Goal: Information Seeking & Learning: Learn about a topic

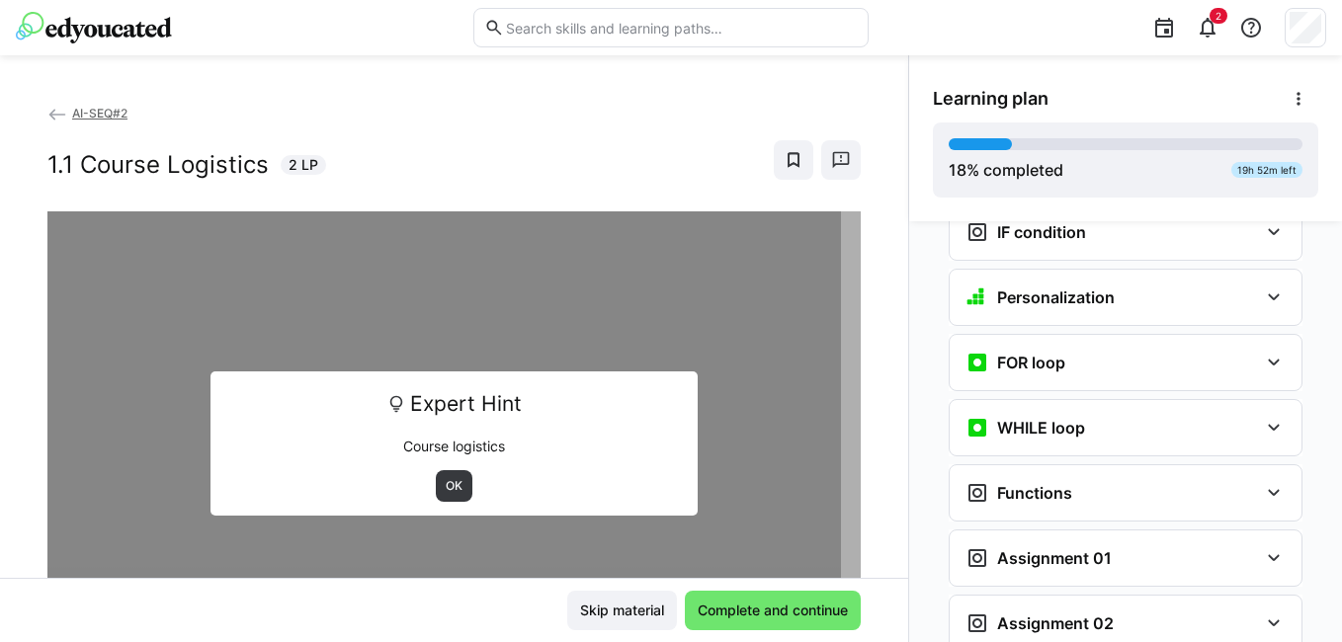
scroll to position [1512, 0]
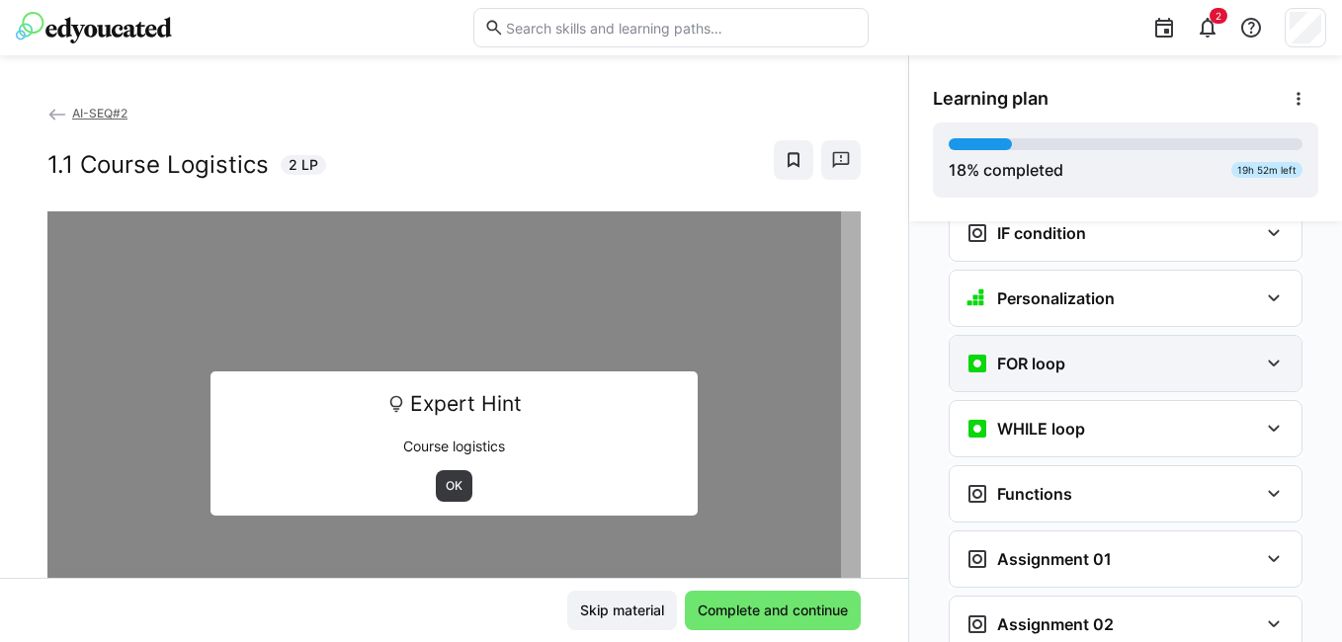
click at [1008, 354] on h3 "FOR loop" at bounding box center [1031, 364] width 68 height 20
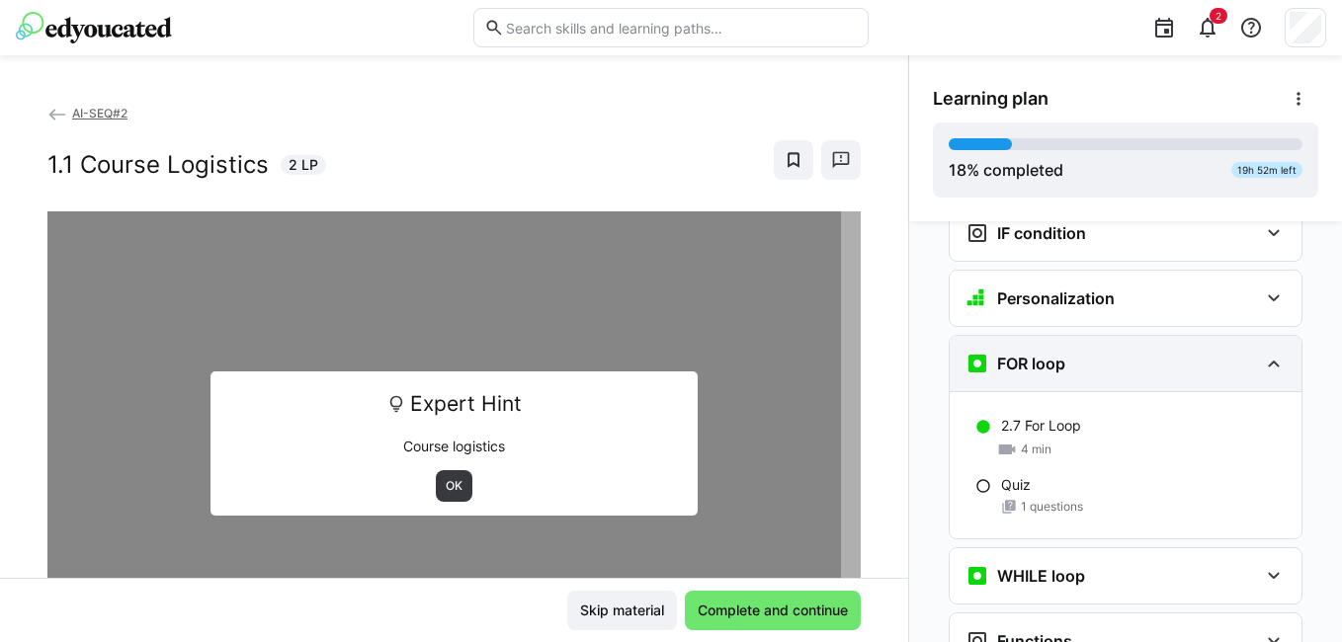
click at [1008, 354] on h3 "FOR loop" at bounding box center [1031, 364] width 68 height 20
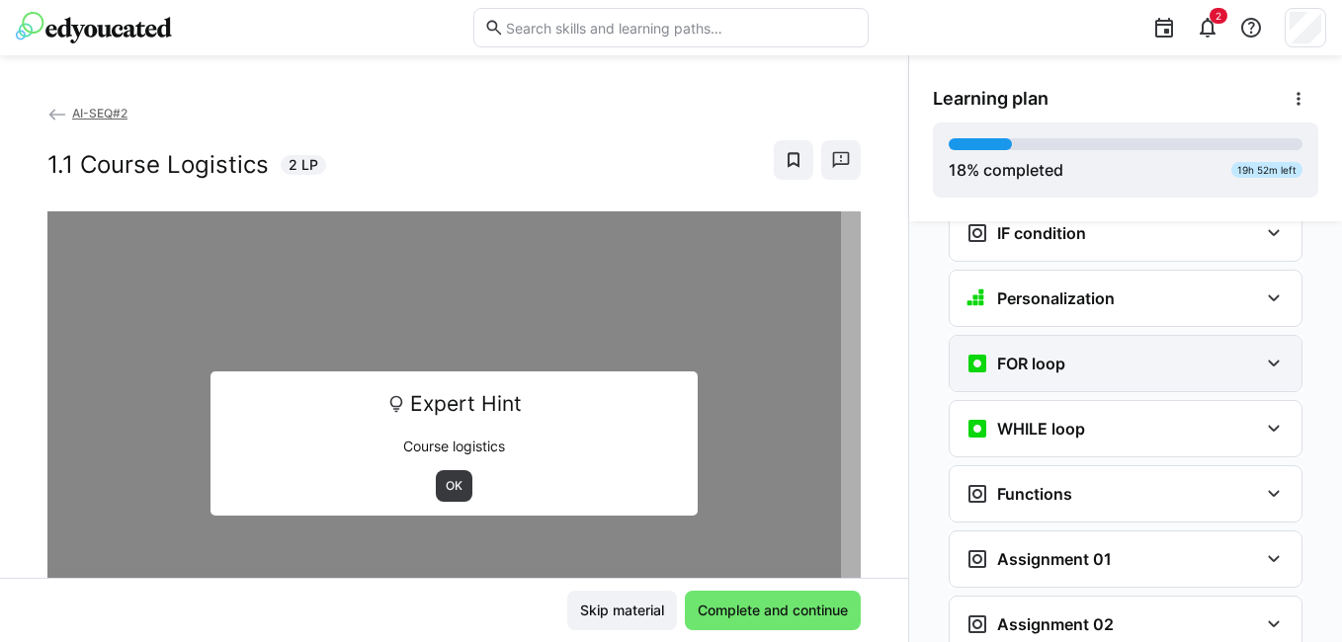
click at [1008, 354] on h3 "FOR loop" at bounding box center [1031, 364] width 68 height 20
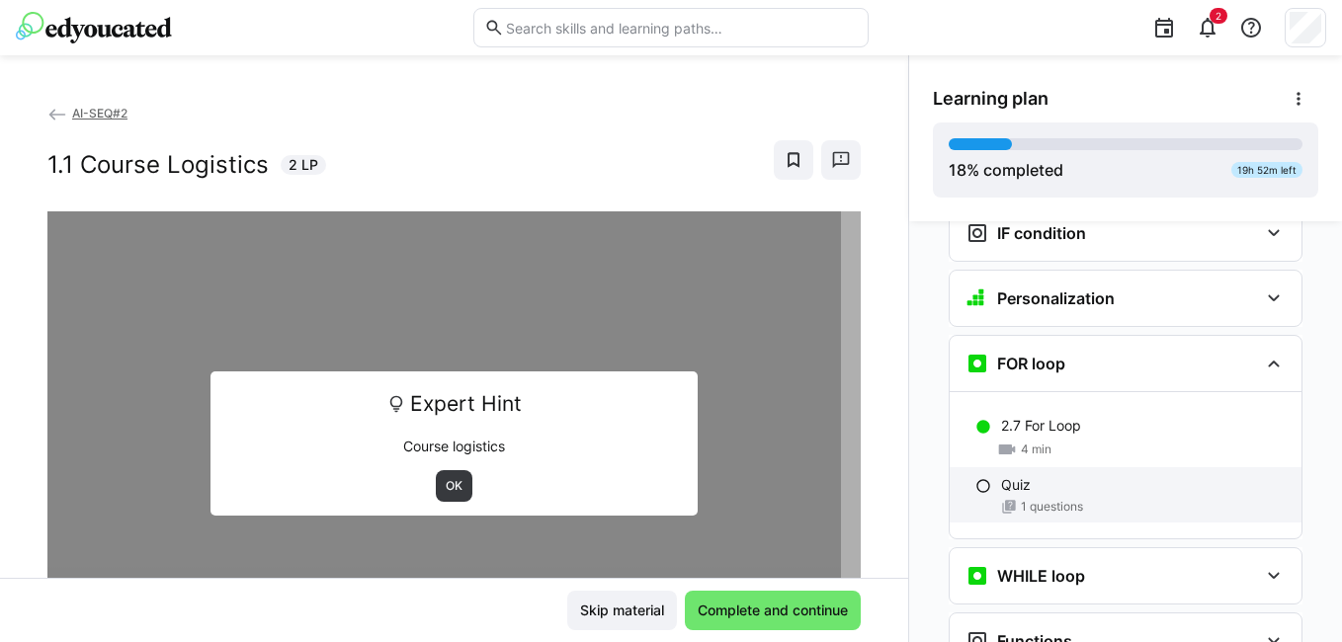
click at [1036, 499] on span "1 questions" at bounding box center [1052, 507] width 62 height 16
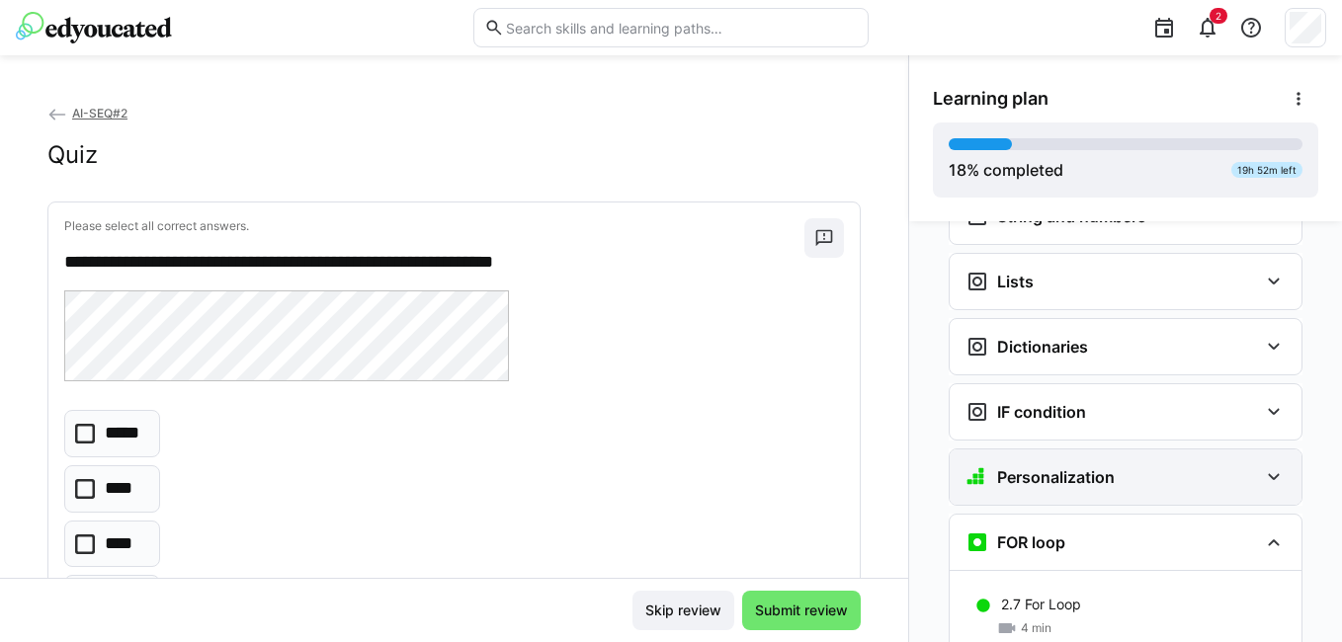
scroll to position [1298, 0]
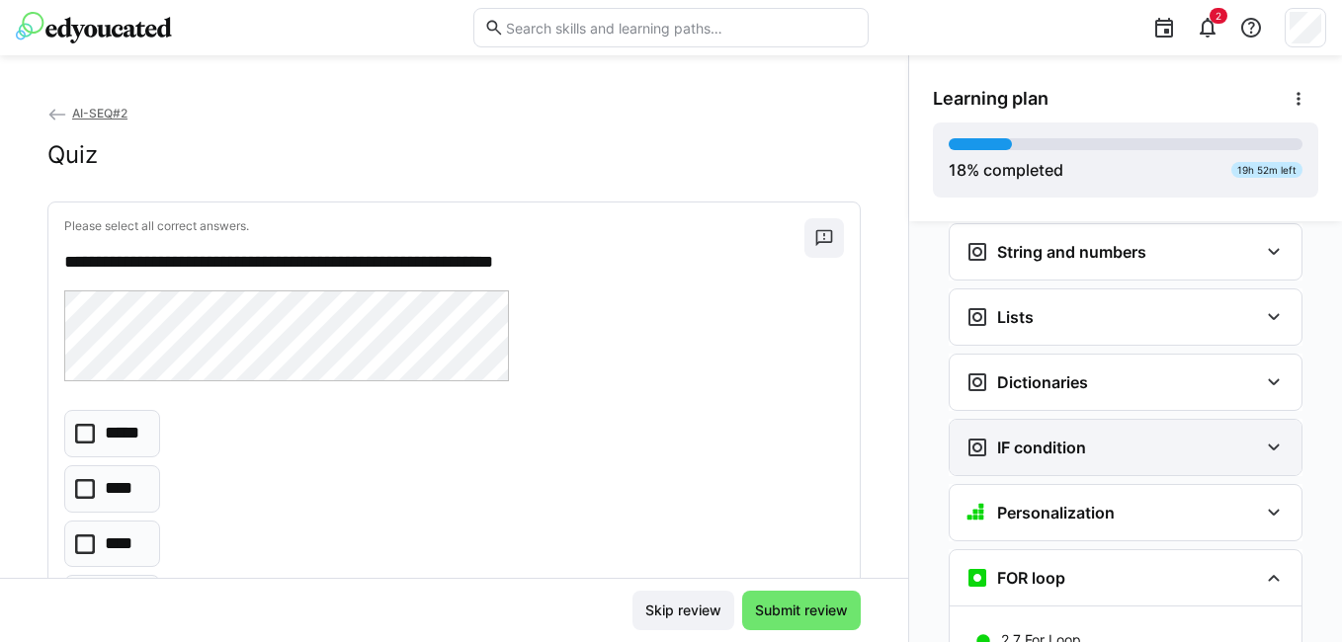
click at [1099, 436] on div "IF condition" at bounding box center [1112, 448] width 293 height 24
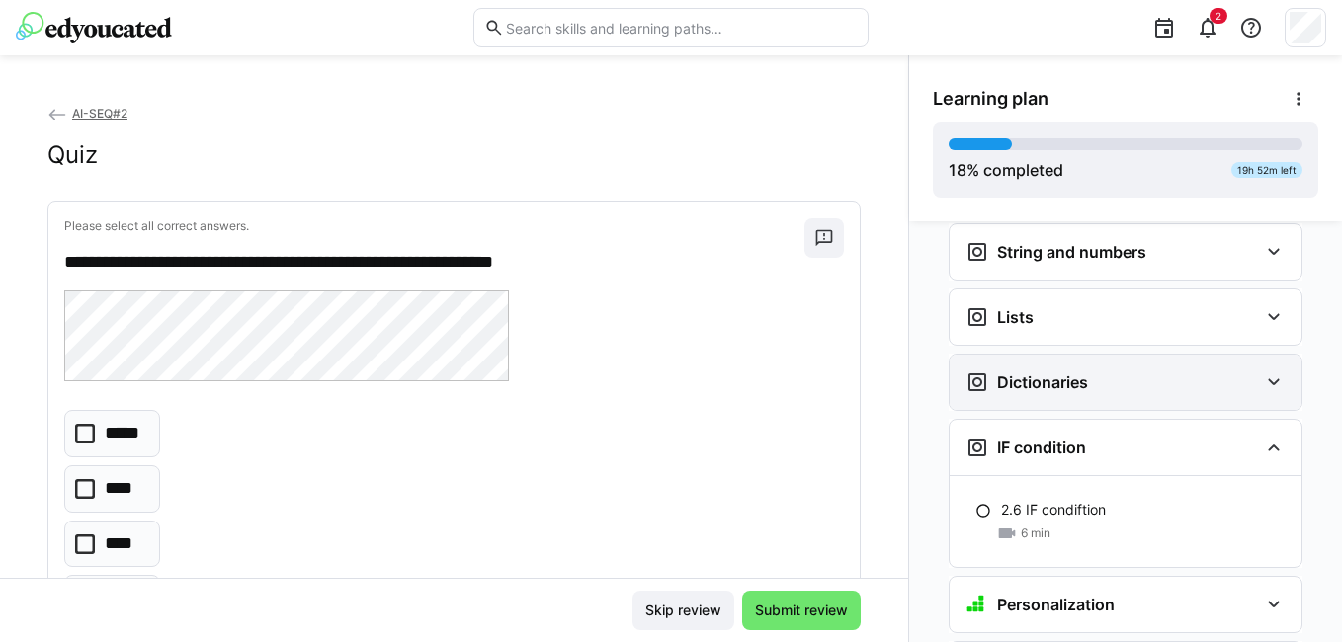
click at [1074, 355] on div "Dictionaries" at bounding box center [1126, 382] width 352 height 55
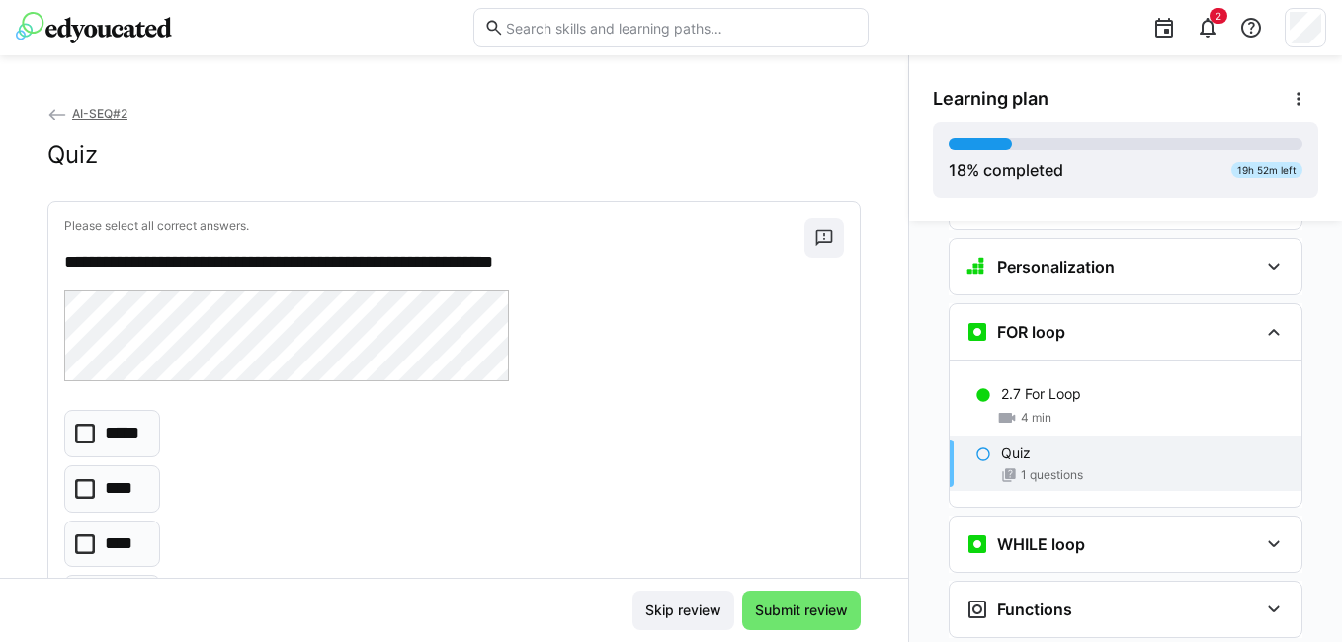
scroll to position [1693, 0]
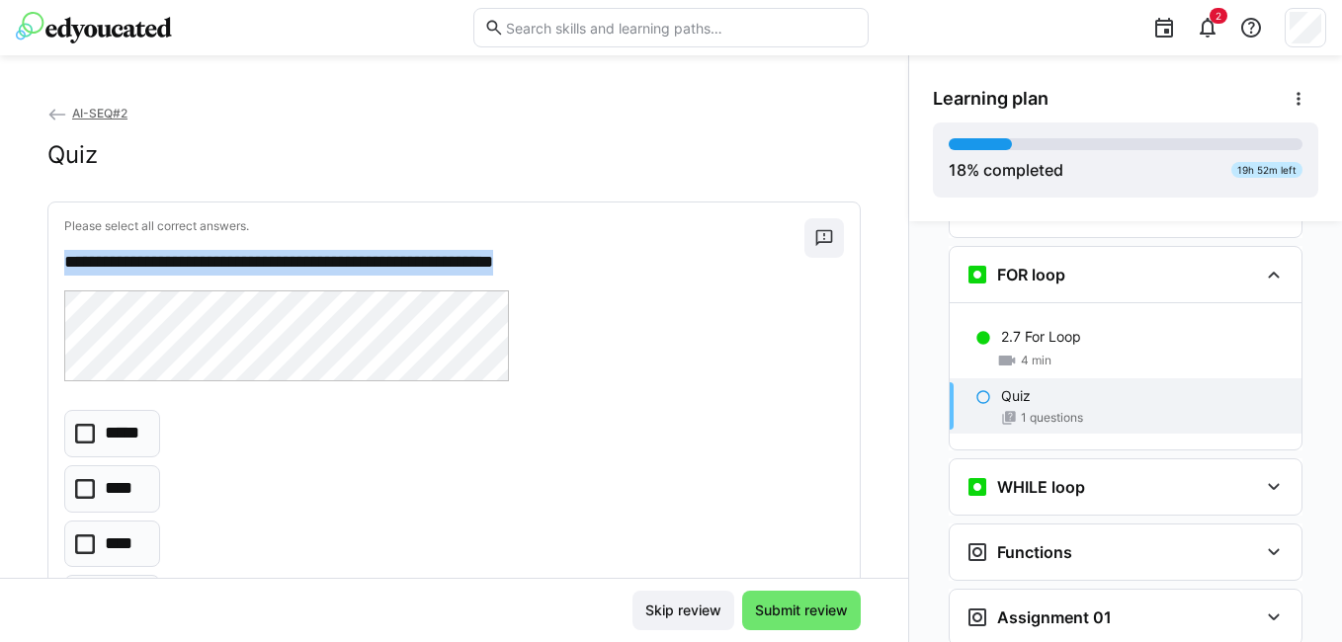
drag, startPoint x: 116, startPoint y: 261, endPoint x: 604, endPoint y: 267, distance: 488.3
click at [604, 267] on div "**********" at bounding box center [453, 421] width 811 height 436
copy p "**********"
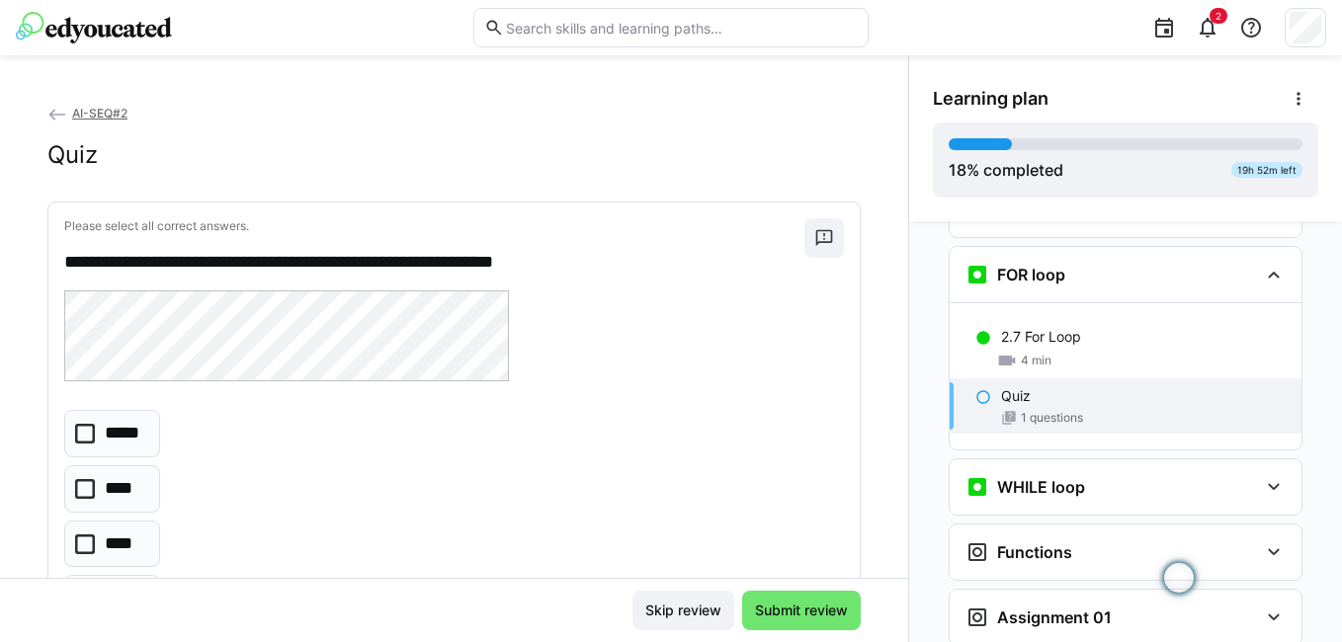
click at [619, 370] on div at bounding box center [454, 339] width 780 height 96
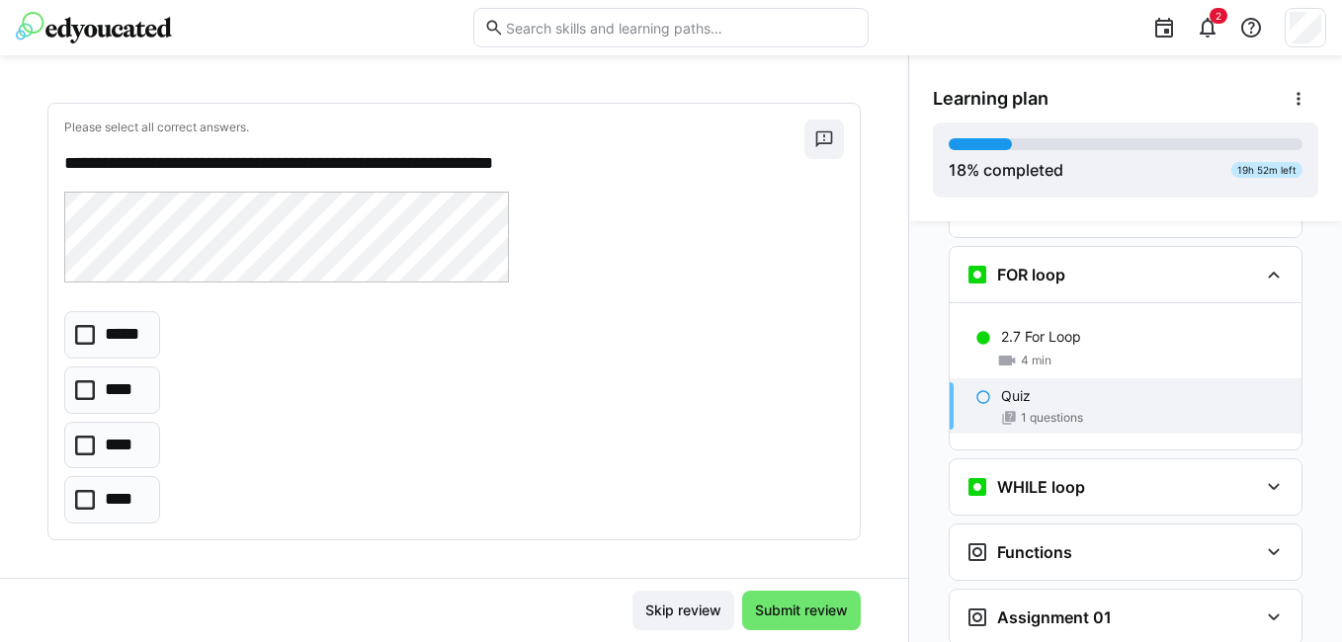
scroll to position [0, 0]
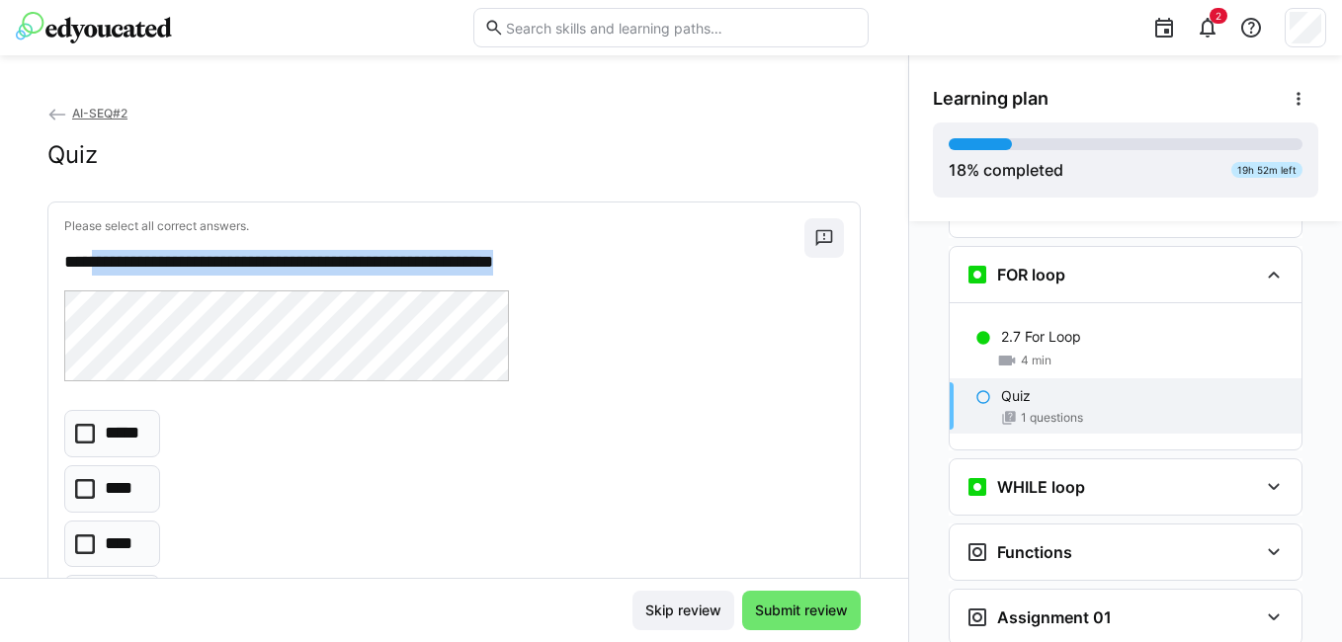
drag, startPoint x: 105, startPoint y: 261, endPoint x: 707, endPoint y: 251, distance: 602.0
click at [707, 251] on p "**********" at bounding box center [424, 263] width 720 height 26
copy p "**********"
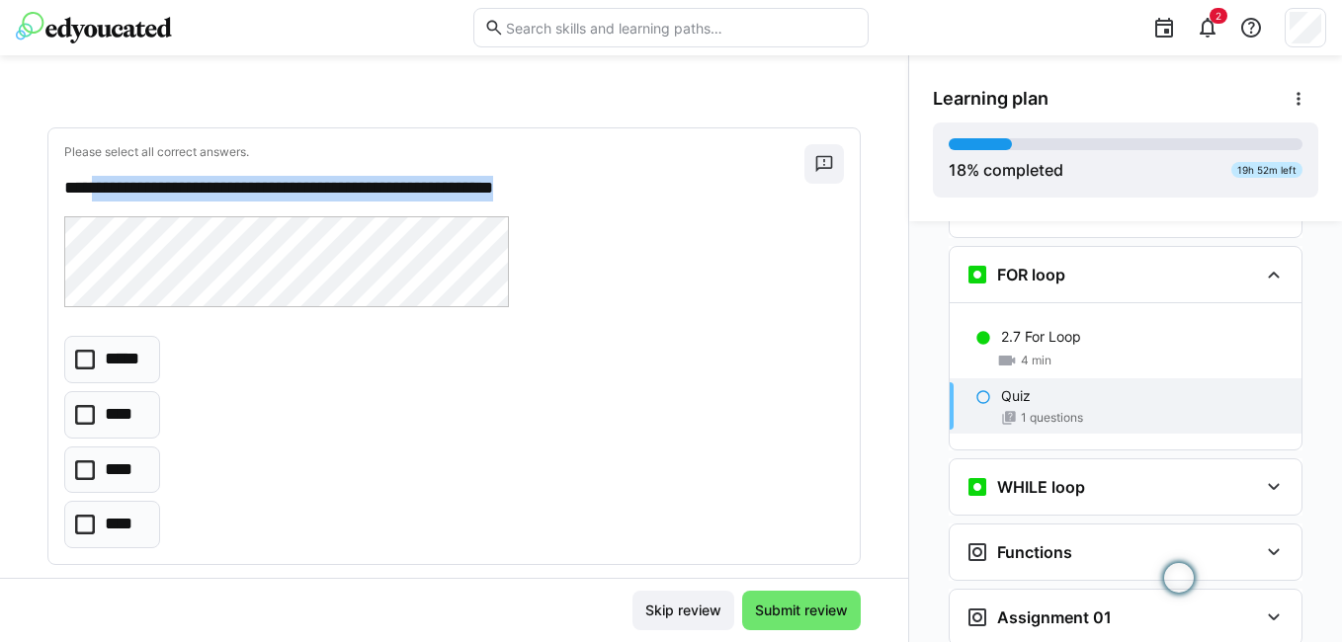
scroll to position [109, 0]
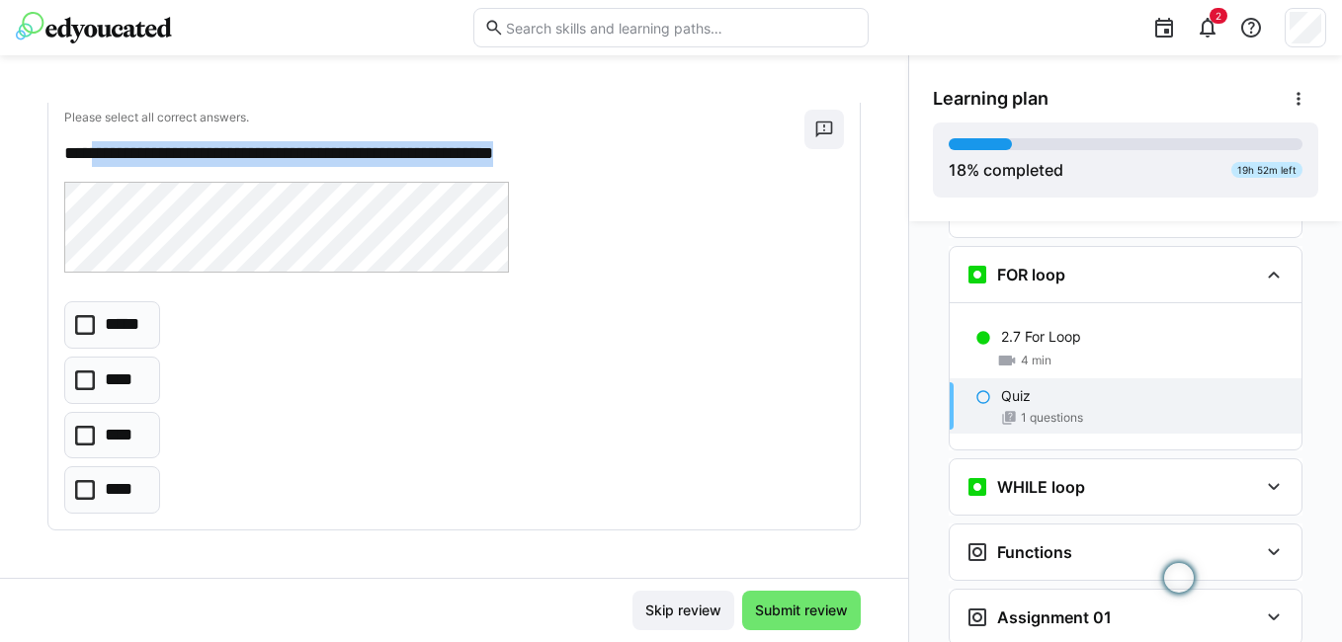
click at [107, 499] on p "****" at bounding box center [121, 490] width 33 height 26
click at [840, 609] on span "Submit review" at bounding box center [801, 611] width 99 height 20
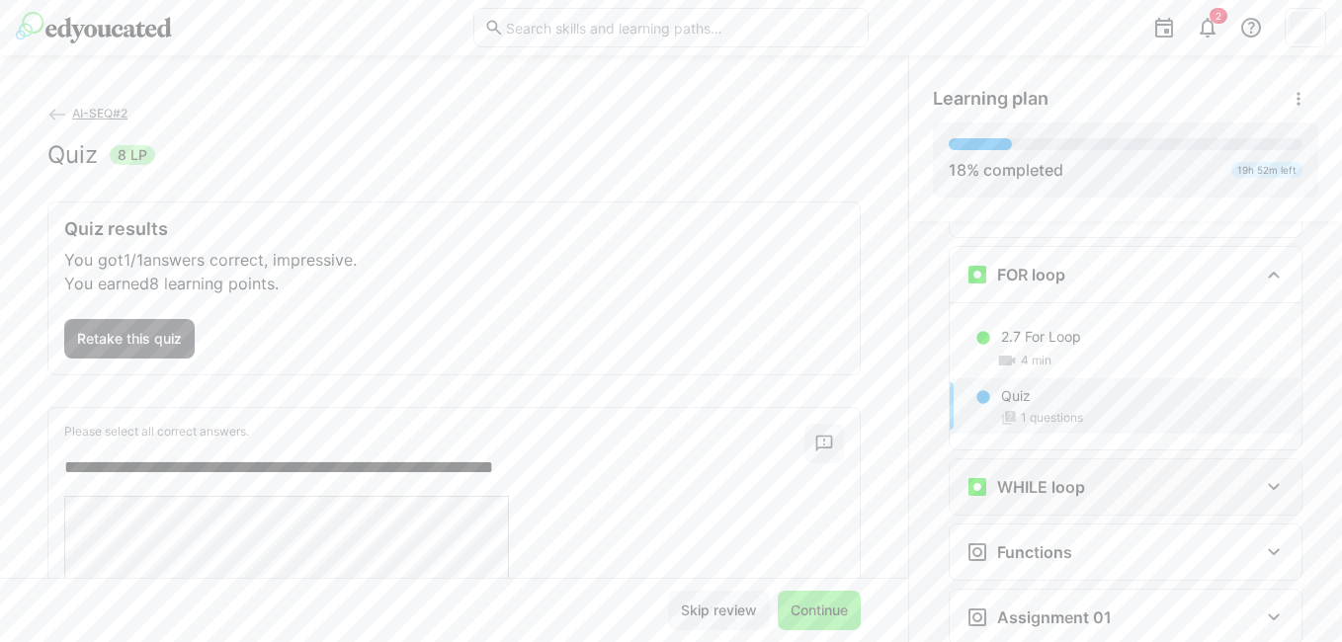
drag, startPoint x: 1050, startPoint y: 457, endPoint x: 1019, endPoint y: 428, distance: 42.0
click at [1049, 477] on h3 "WHILE loop" at bounding box center [1041, 487] width 88 height 20
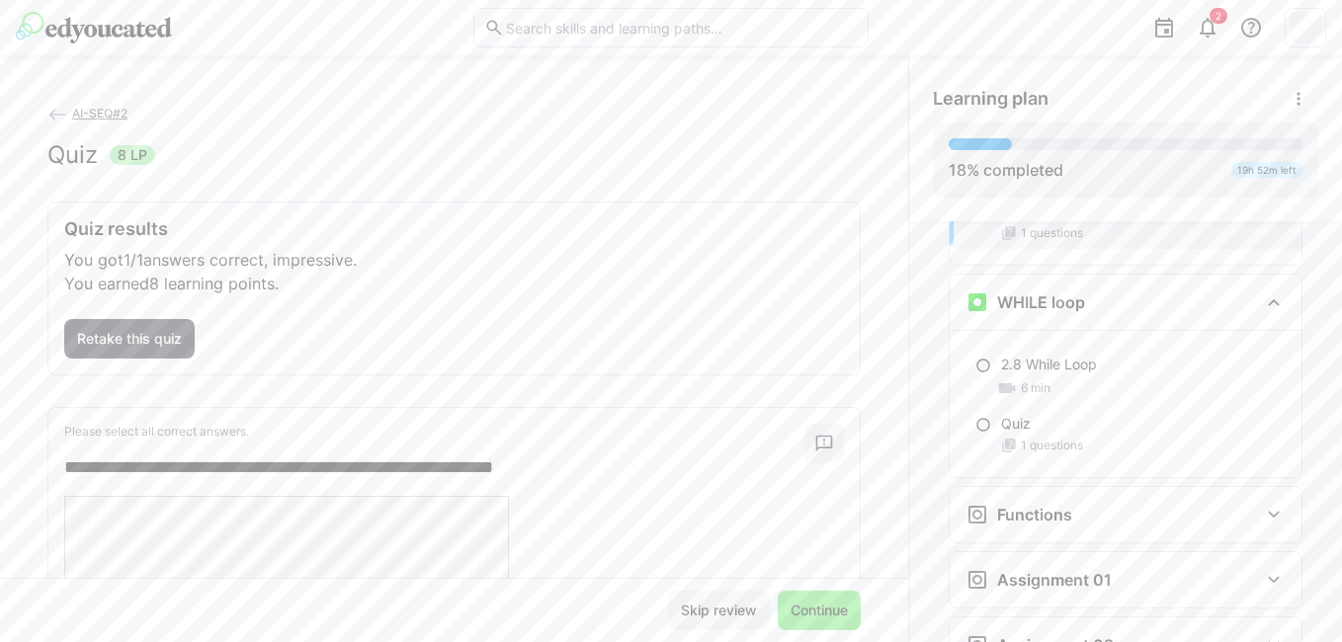
scroll to position [1891, 0]
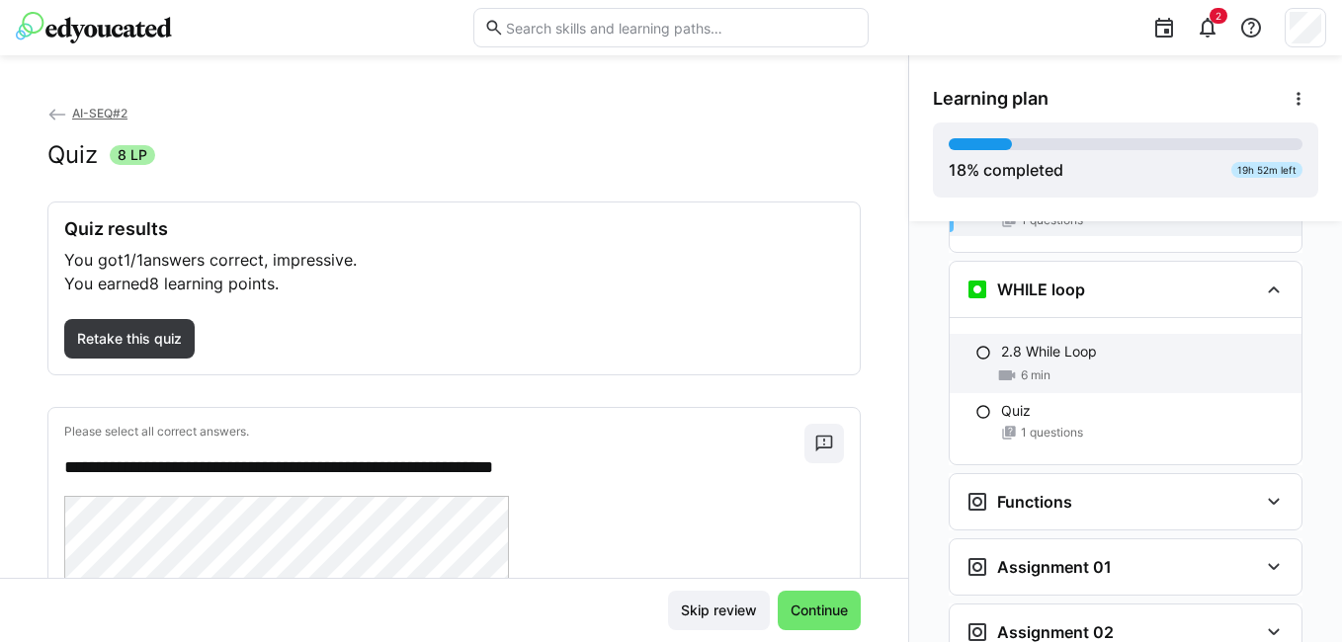
click at [1119, 342] on div "2.8 While Loop" at bounding box center [1143, 352] width 285 height 20
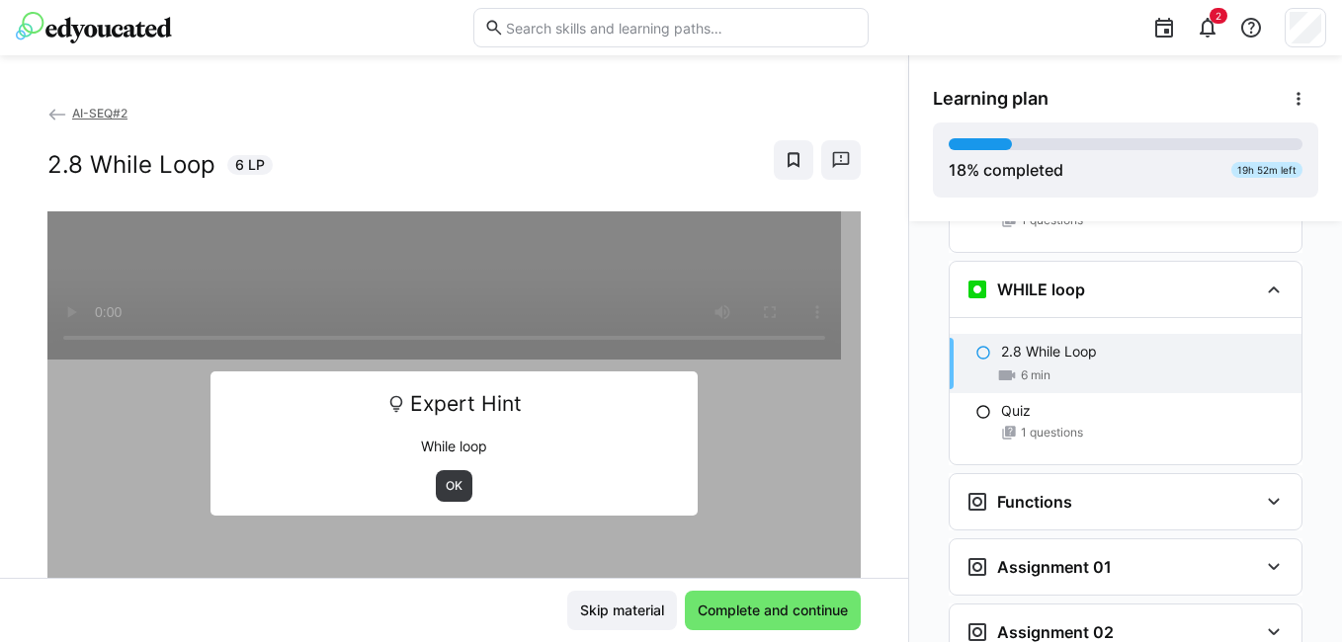
scroll to position [1899, 0]
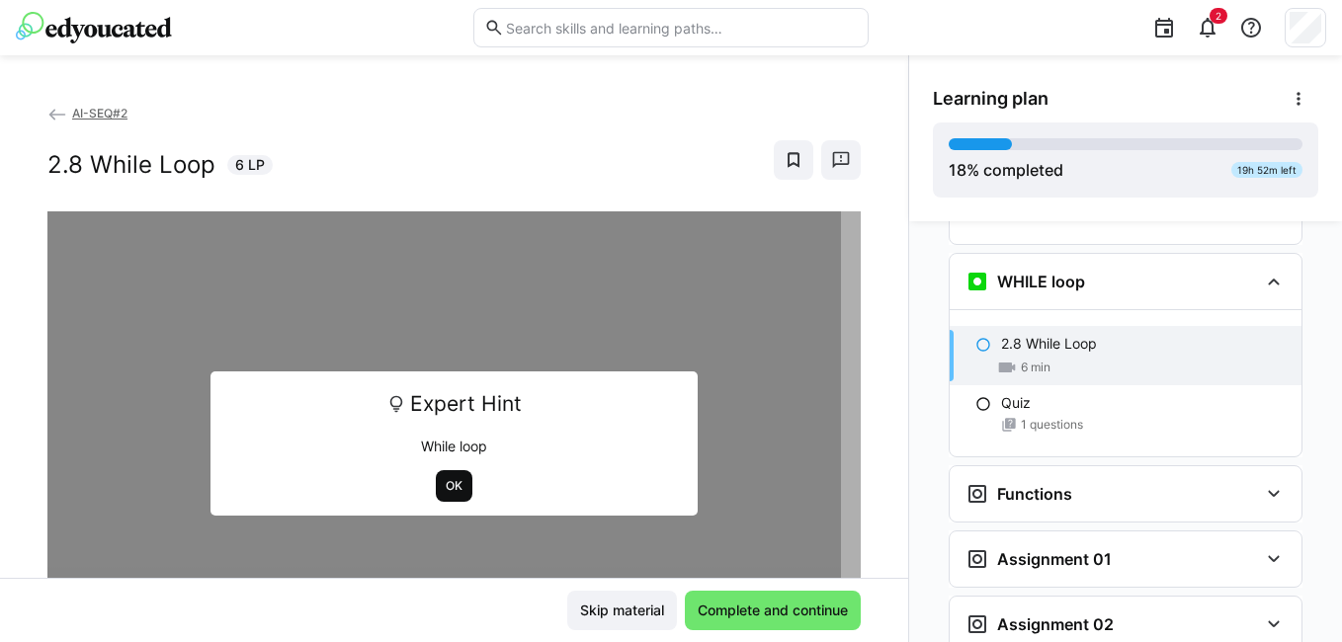
click at [436, 478] on span "OK" at bounding box center [454, 486] width 37 height 32
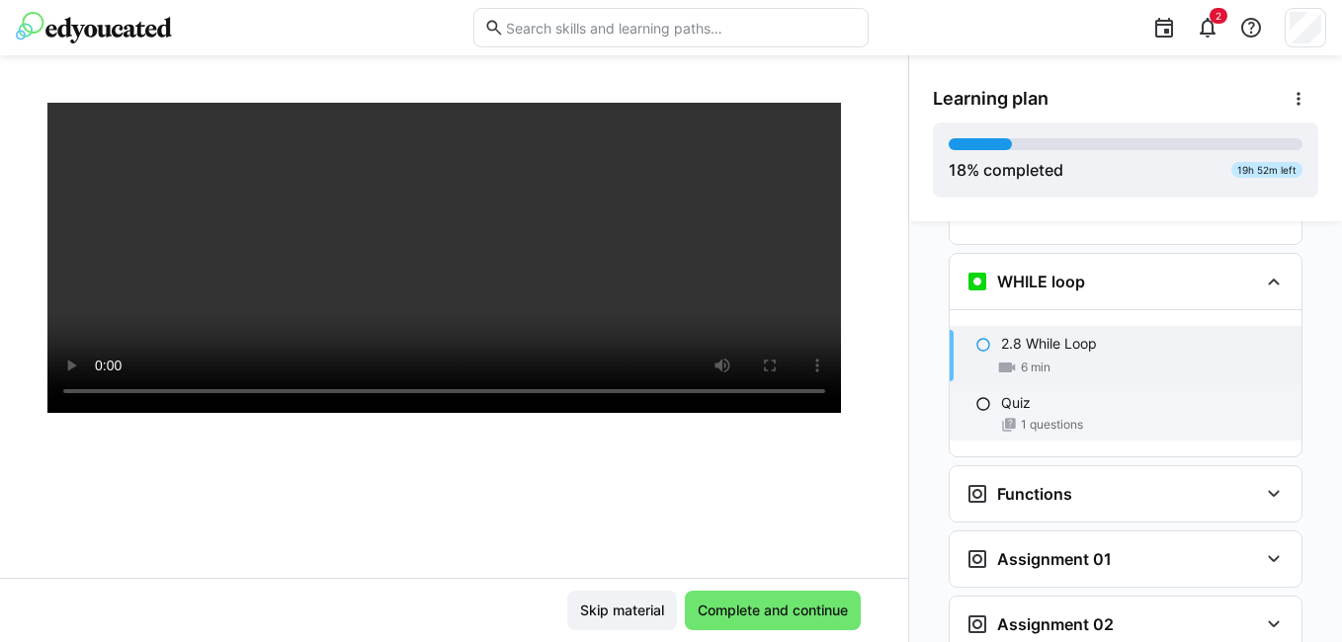
scroll to position [281, 0]
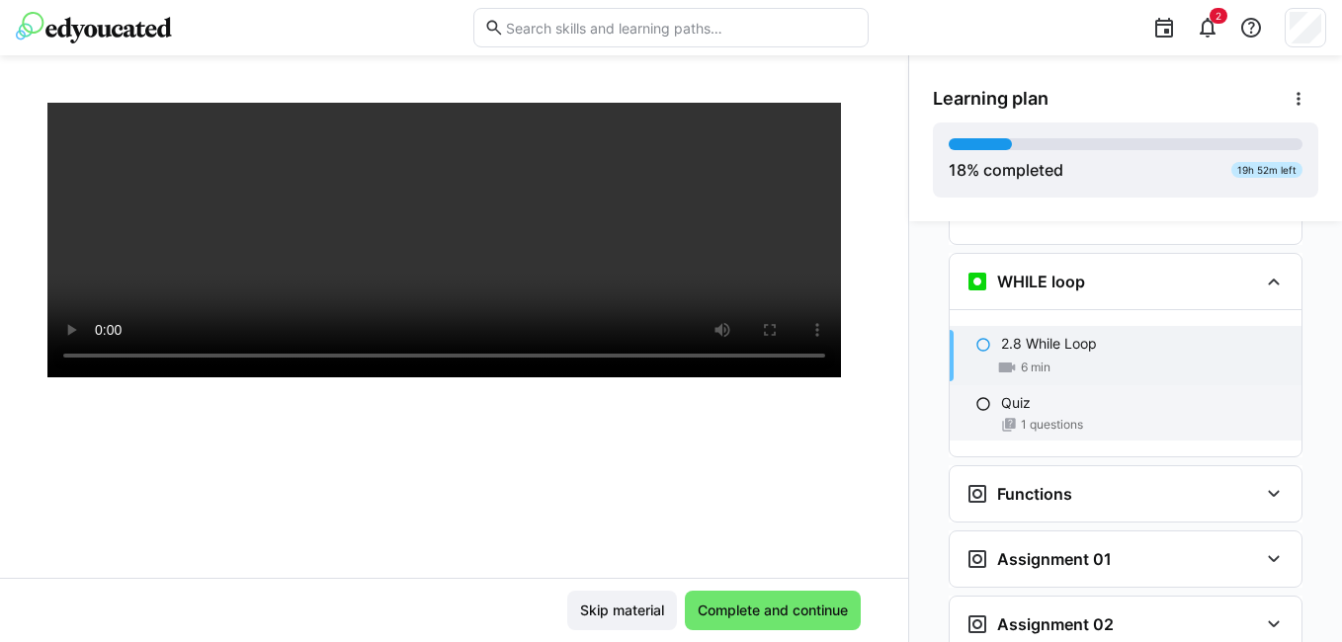
click at [1086, 393] on div "Quiz" at bounding box center [1143, 403] width 285 height 20
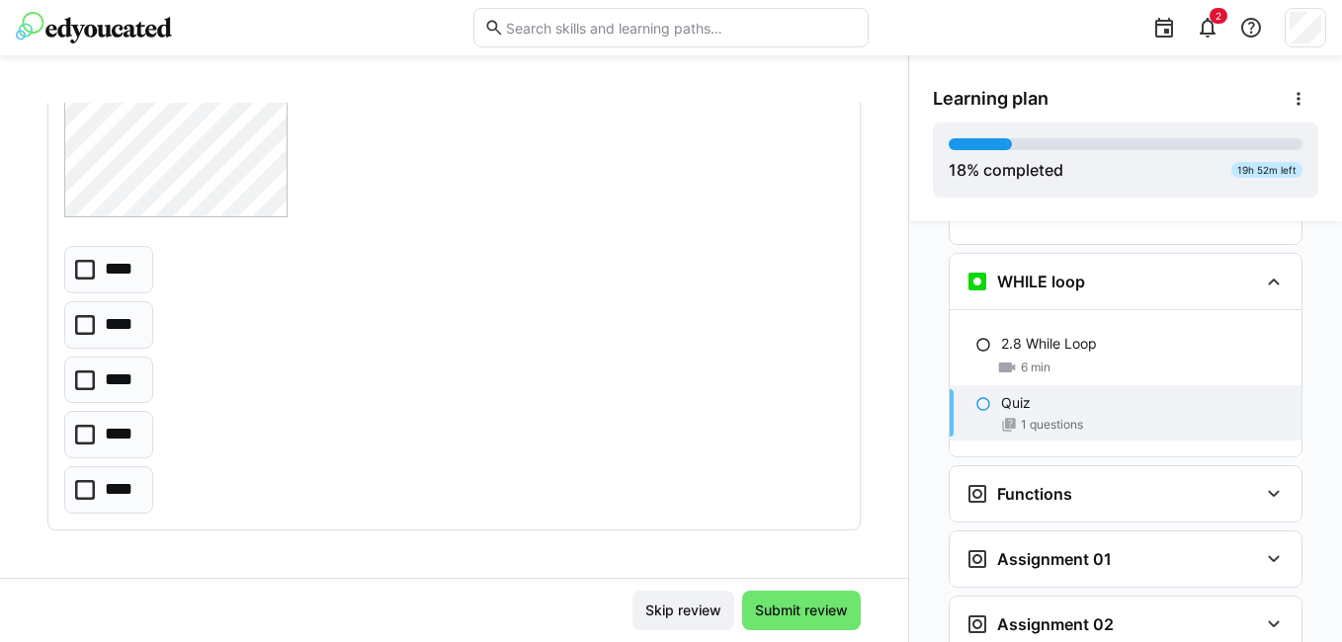
scroll to position [114, 0]
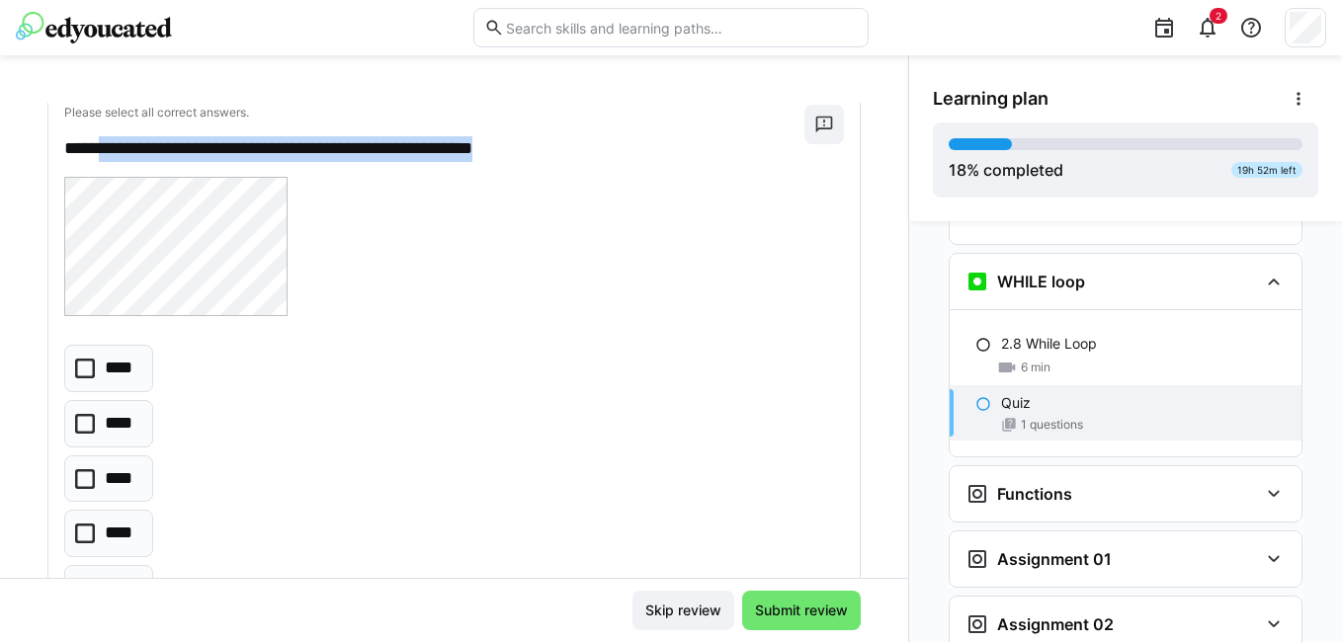
drag, startPoint x: 111, startPoint y: 148, endPoint x: 605, endPoint y: 152, distance: 494.2
click at [605, 152] on p "**********" at bounding box center [424, 149] width 720 height 26
copy p "**********"
click at [130, 487] on p "****" at bounding box center [122, 479] width 34 height 26
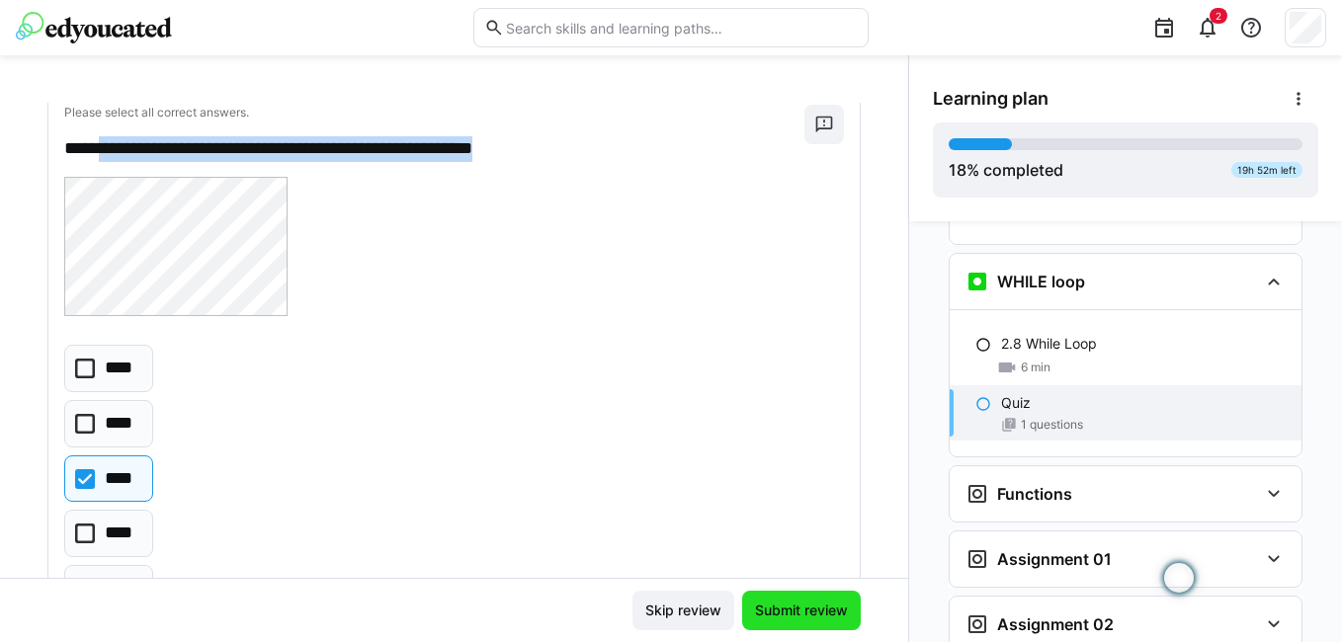
click at [825, 601] on span "Submit review" at bounding box center [801, 611] width 99 height 20
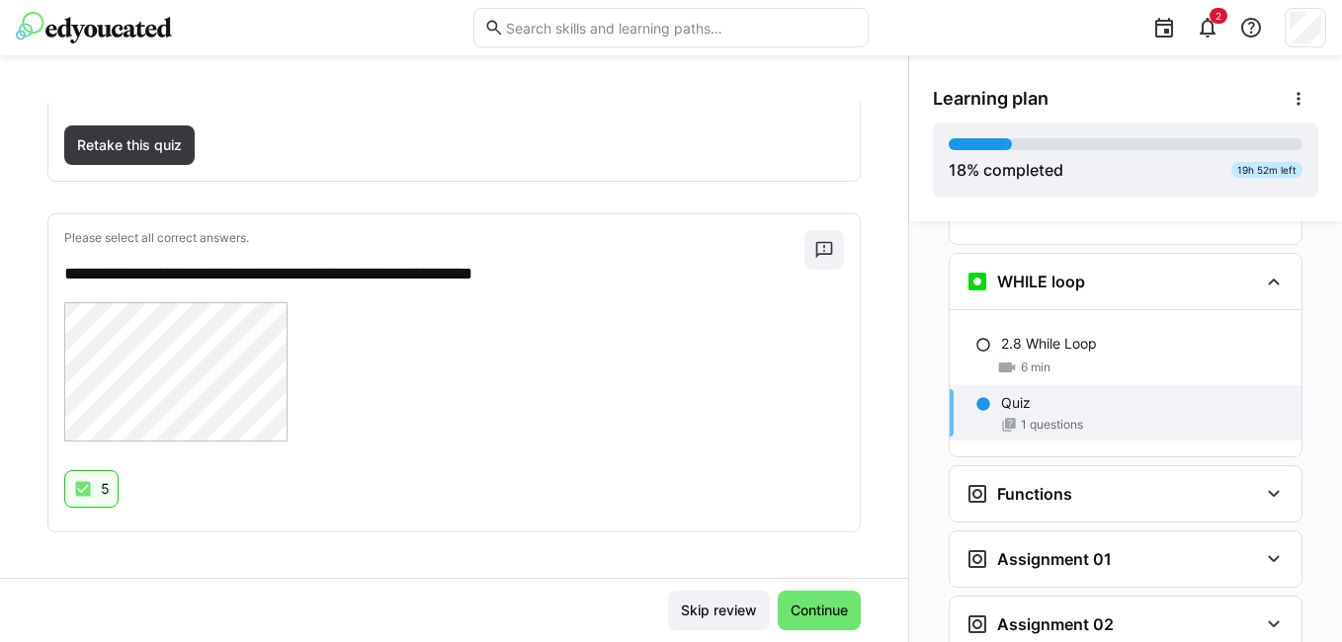
scroll to position [196, 0]
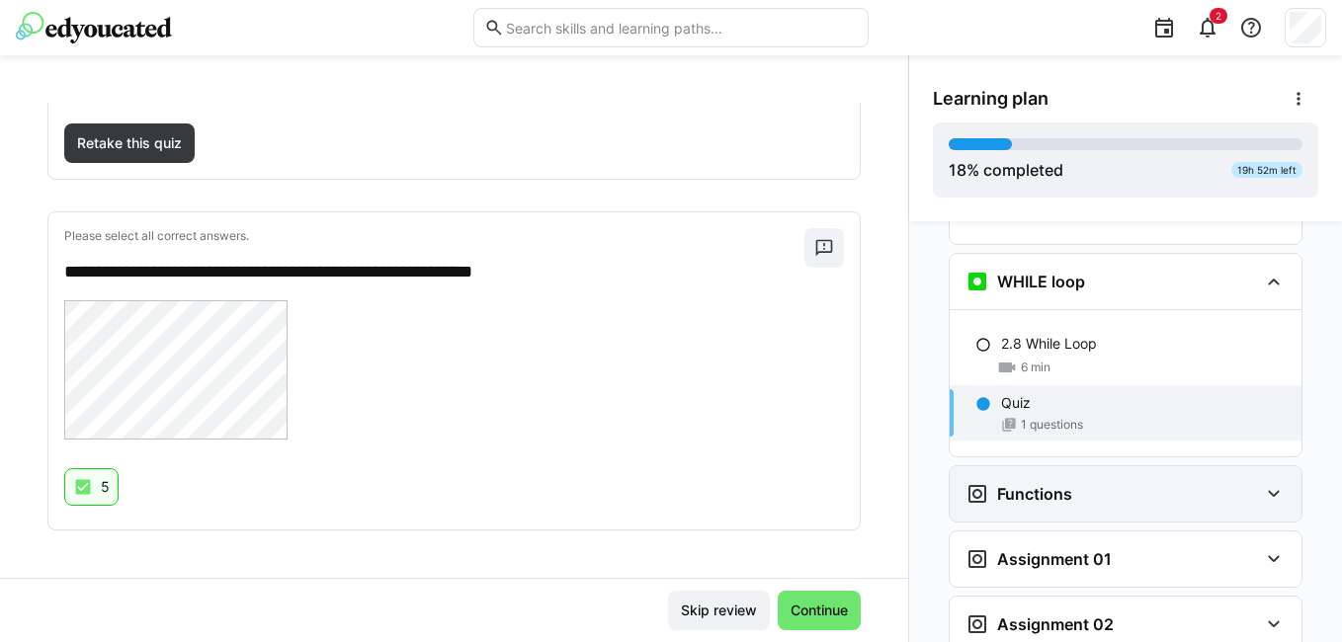
click at [1146, 482] on div "Functions" at bounding box center [1112, 494] width 293 height 24
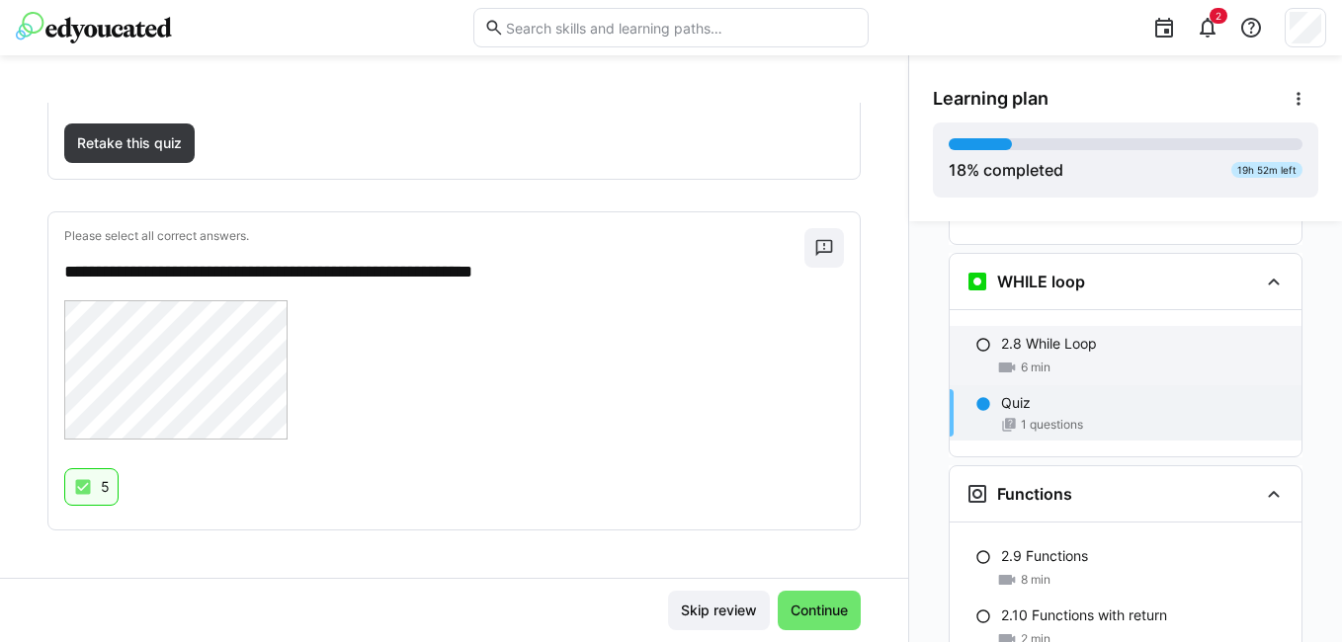
click at [964, 326] on div "2.8 While Loop 6 min" at bounding box center [1126, 355] width 352 height 59
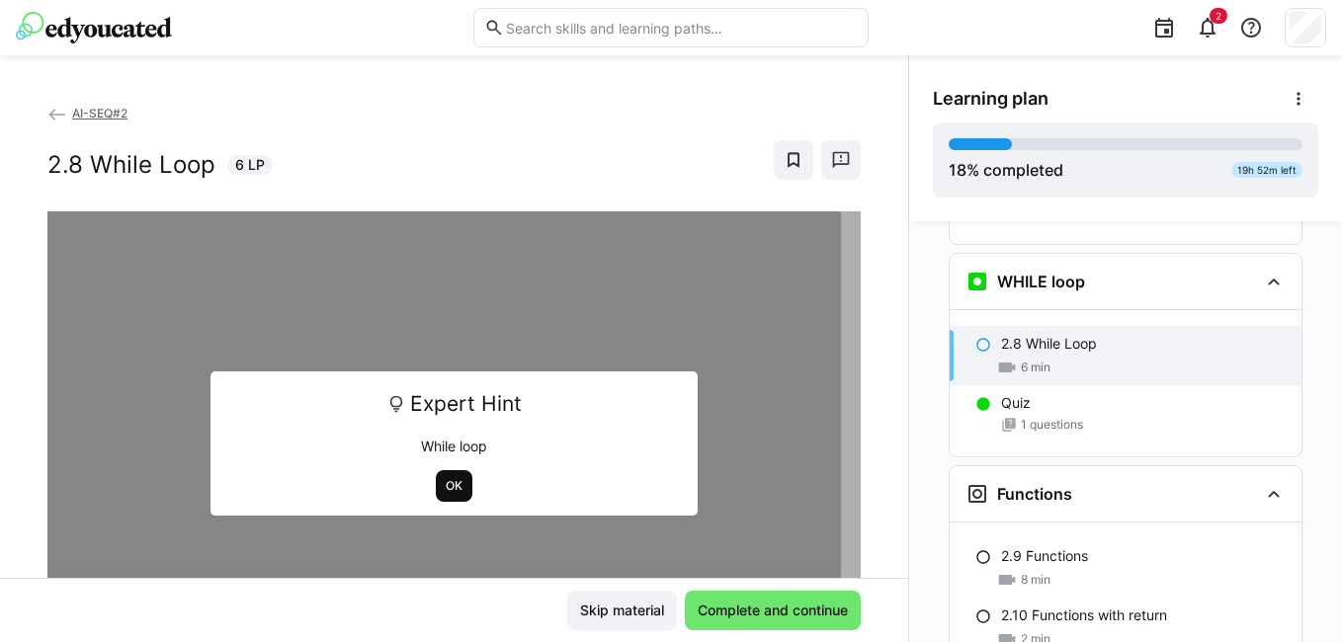
click at [444, 485] on span "OK" at bounding box center [454, 486] width 21 height 16
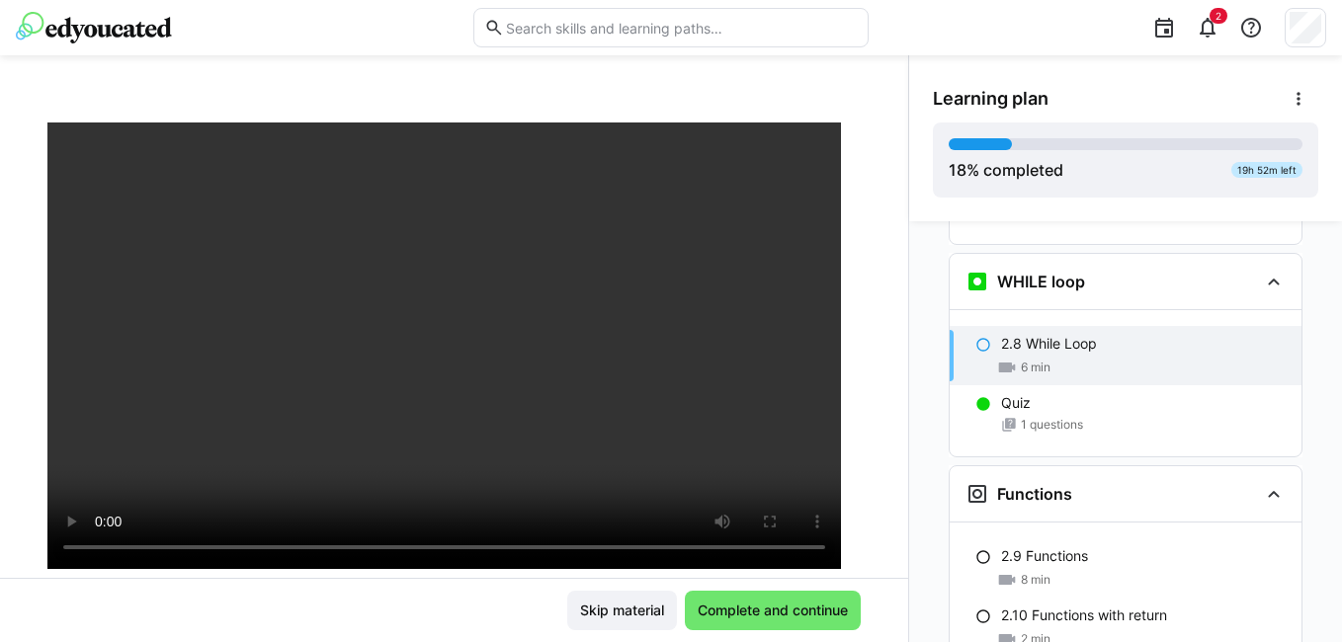
scroll to position [198, 0]
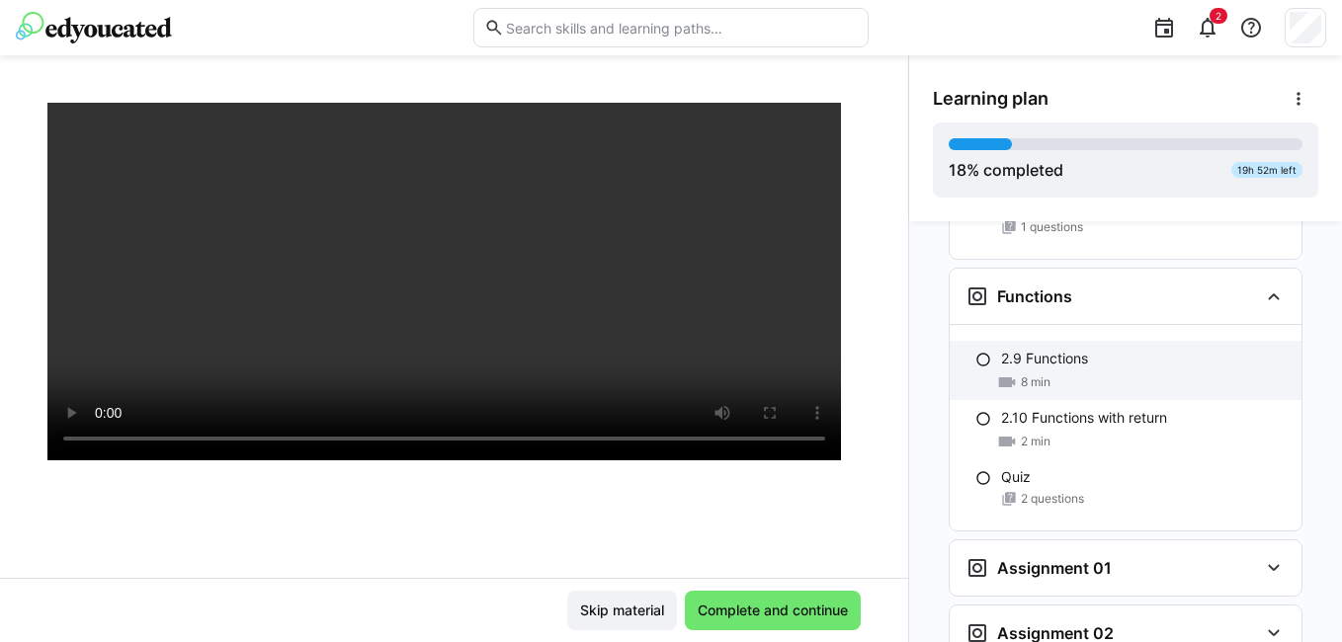
click at [1051, 349] on p "2.9 Functions" at bounding box center [1044, 359] width 87 height 20
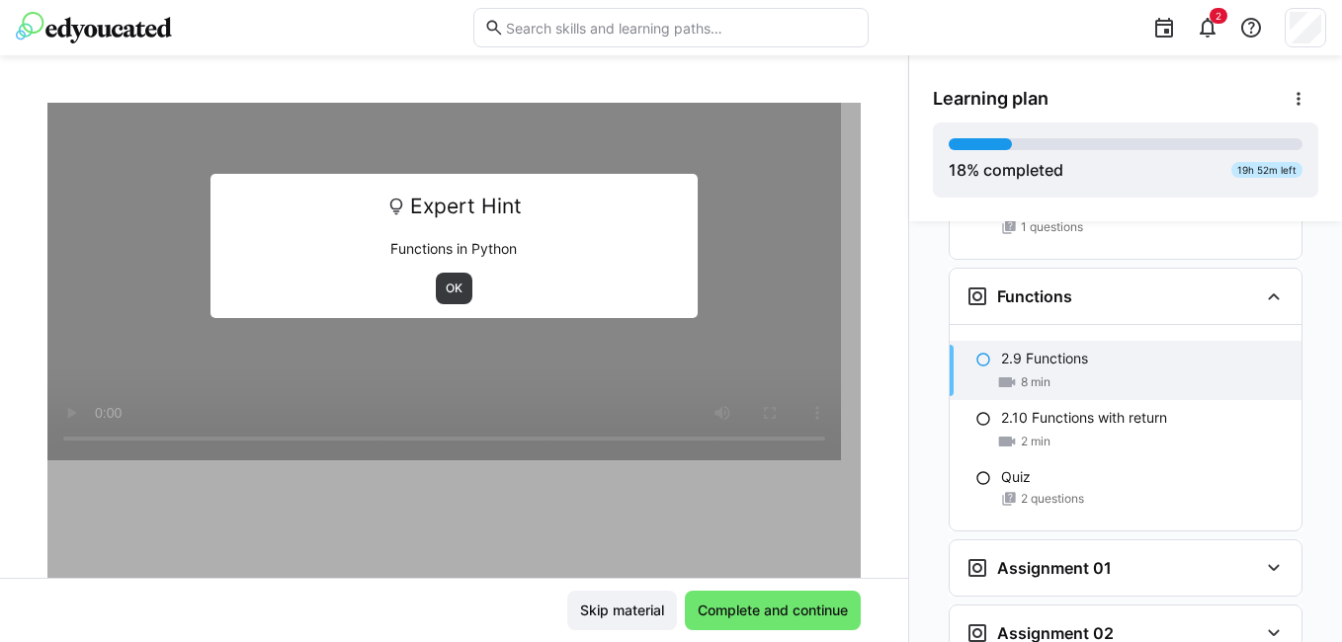
scroll to position [2111, 0]
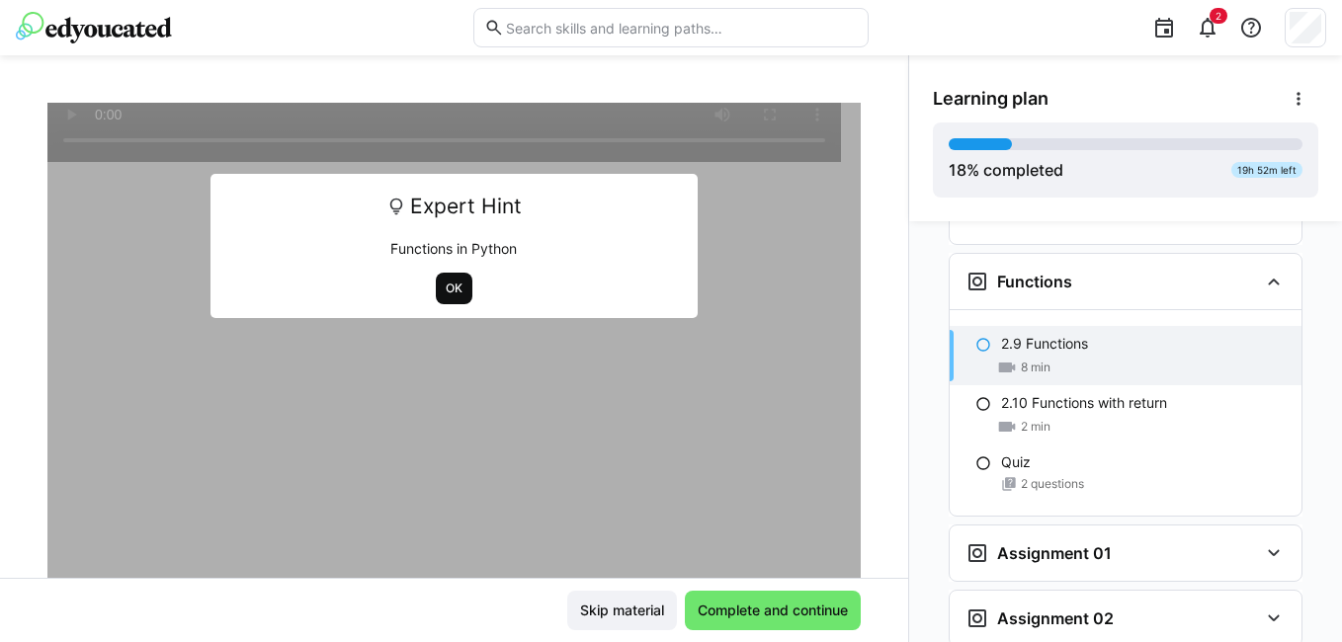
click at [444, 284] on span "OK" at bounding box center [454, 289] width 21 height 16
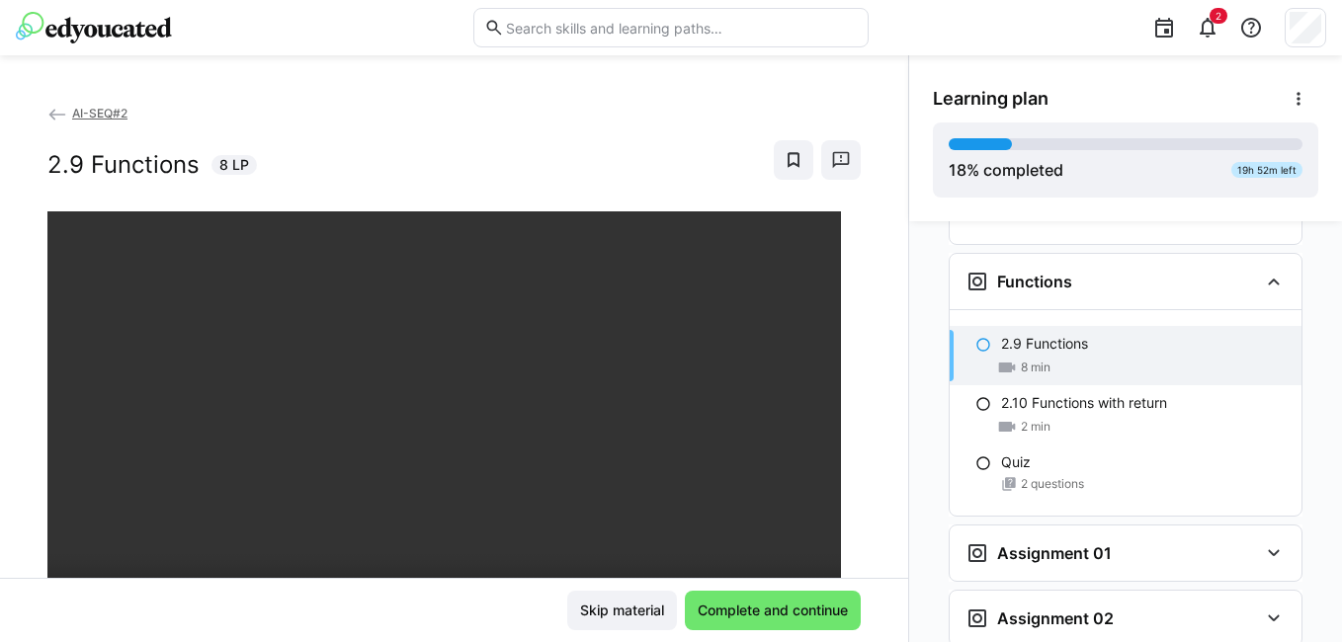
scroll to position [99, 0]
